Goal: Find specific page/section: Find specific page/section

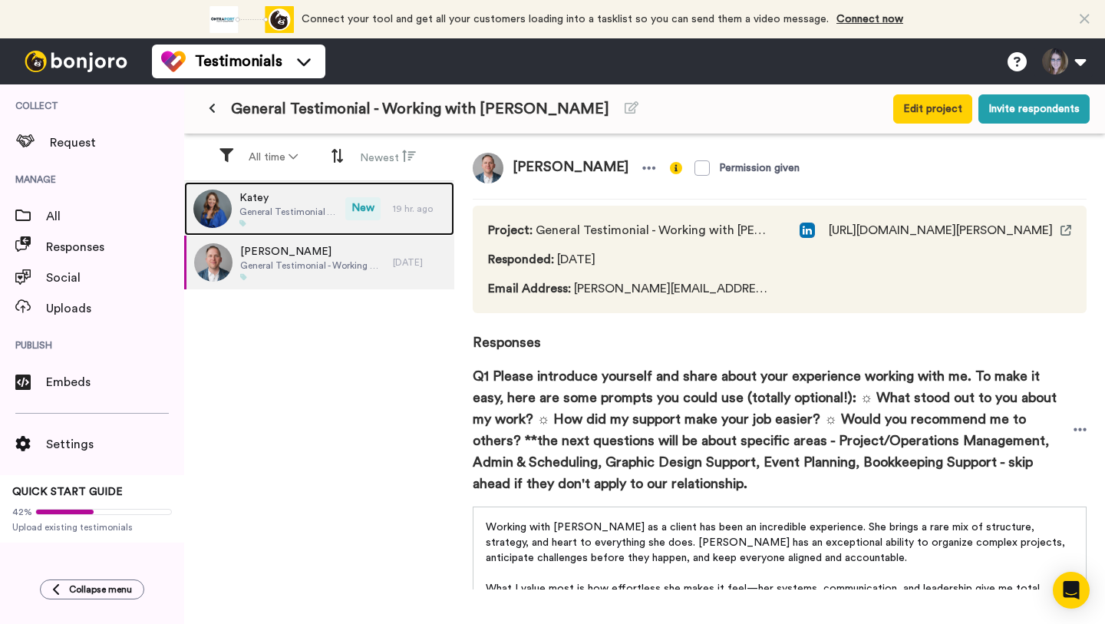
click at [286, 194] on span "Katey" at bounding box center [288, 197] width 98 height 15
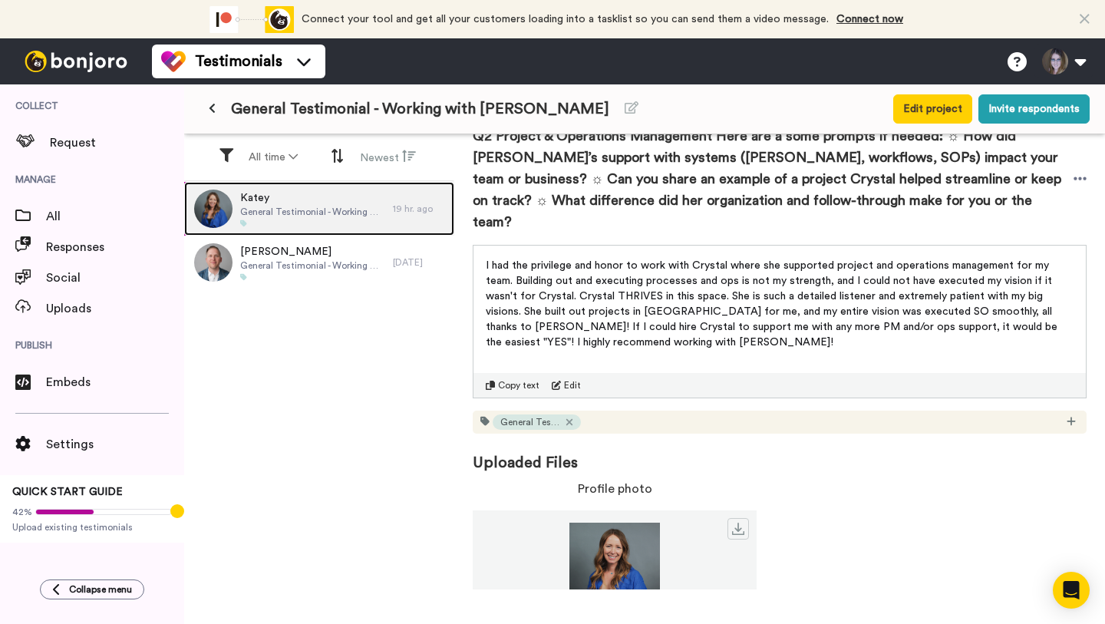
scroll to position [279, 0]
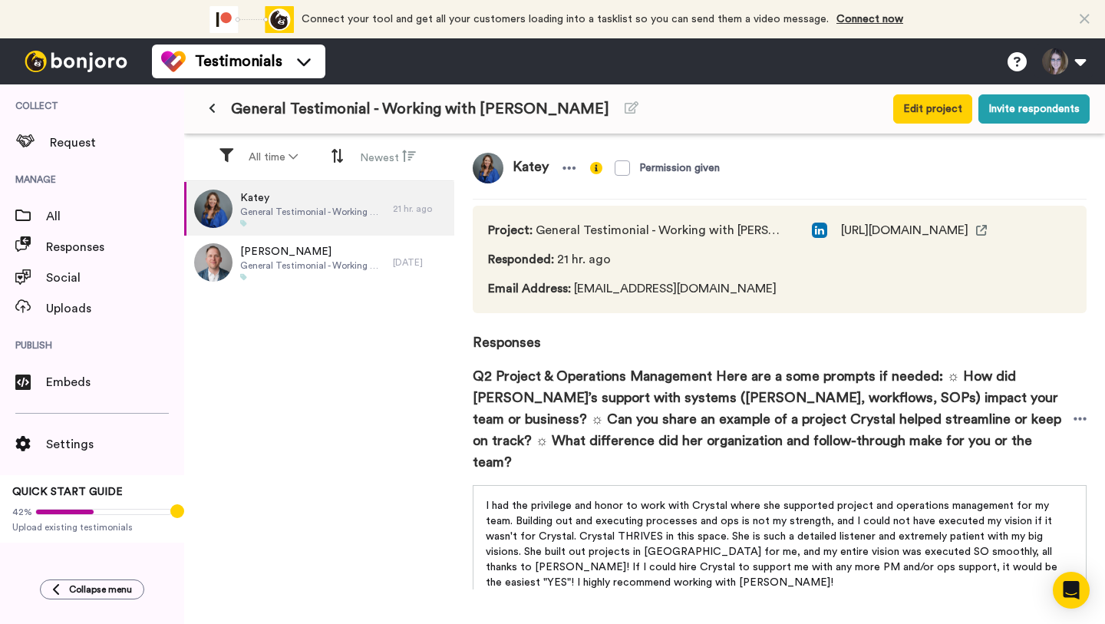
scroll to position [279, 0]
